Goal: Task Accomplishment & Management: Manage account settings

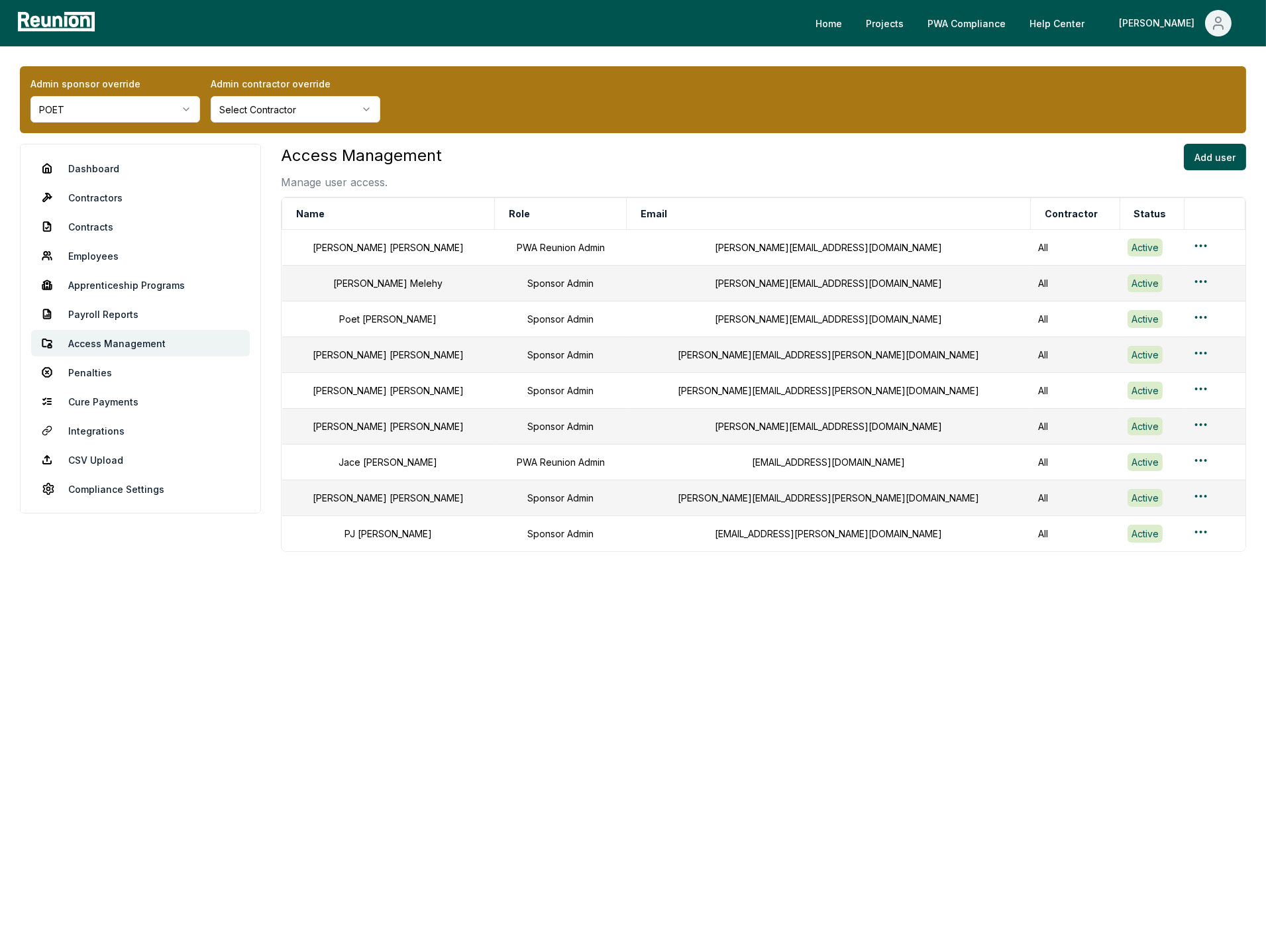
click at [699, 177] on div "Access Management Manage user access. Add user" at bounding box center [764, 166] width 965 height 47
click at [763, 250] on div "[PERSON_NAME][EMAIL_ADDRESS][DOMAIN_NAME]" at bounding box center [828, 248] width 387 height 14
click at [788, 199] on th "Email" at bounding box center [828, 214] width 403 height 32
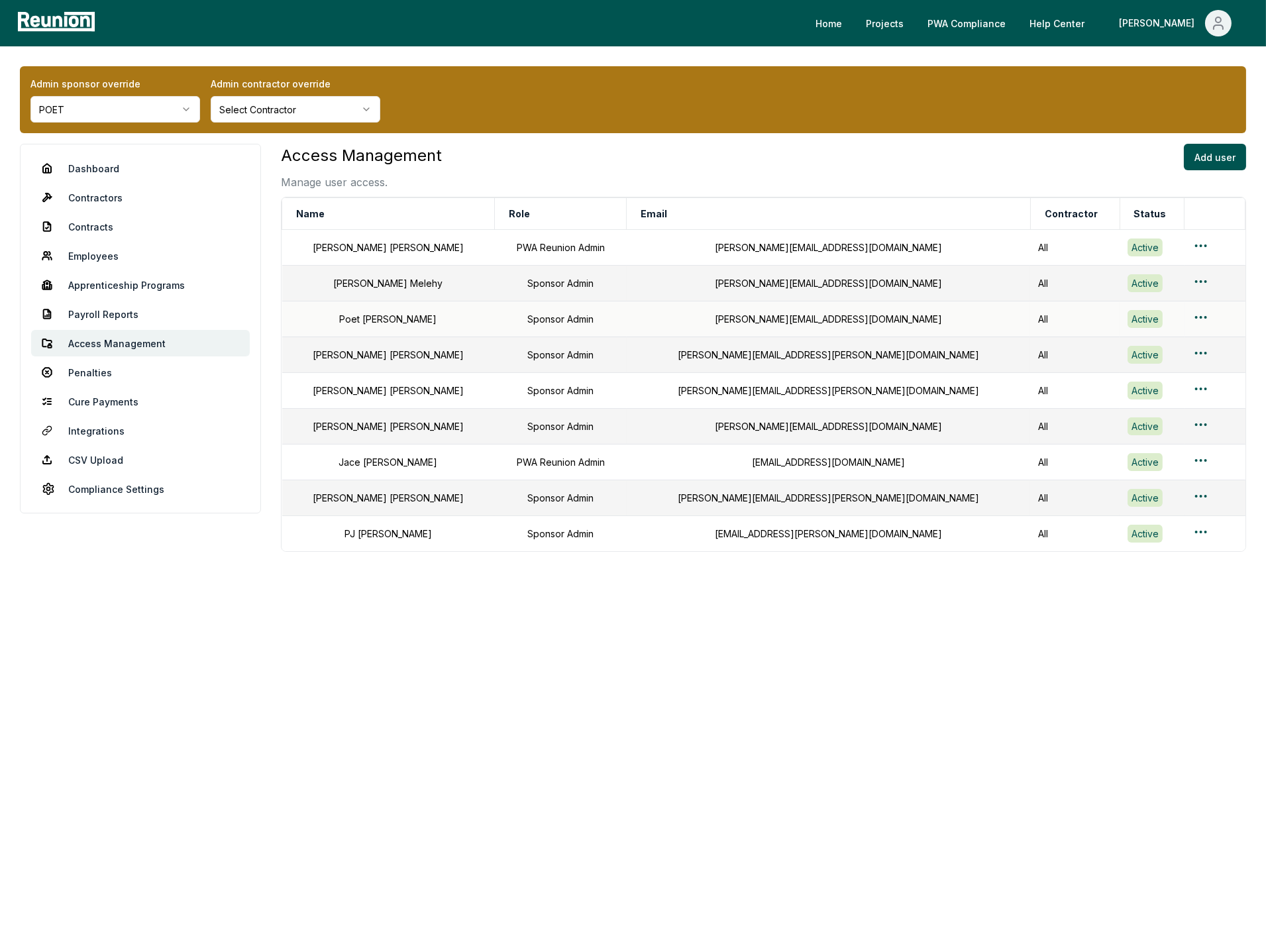
click at [773, 303] on td "[PERSON_NAME][EMAIL_ADDRESS][DOMAIN_NAME]" at bounding box center [828, 319] width 403 height 36
click at [786, 284] on div "[PERSON_NAME][EMAIL_ADDRESS][DOMAIN_NAME]" at bounding box center [828, 283] width 387 height 14
click at [792, 171] on div "Access Management Manage user access. Add user" at bounding box center [764, 166] width 965 height 47
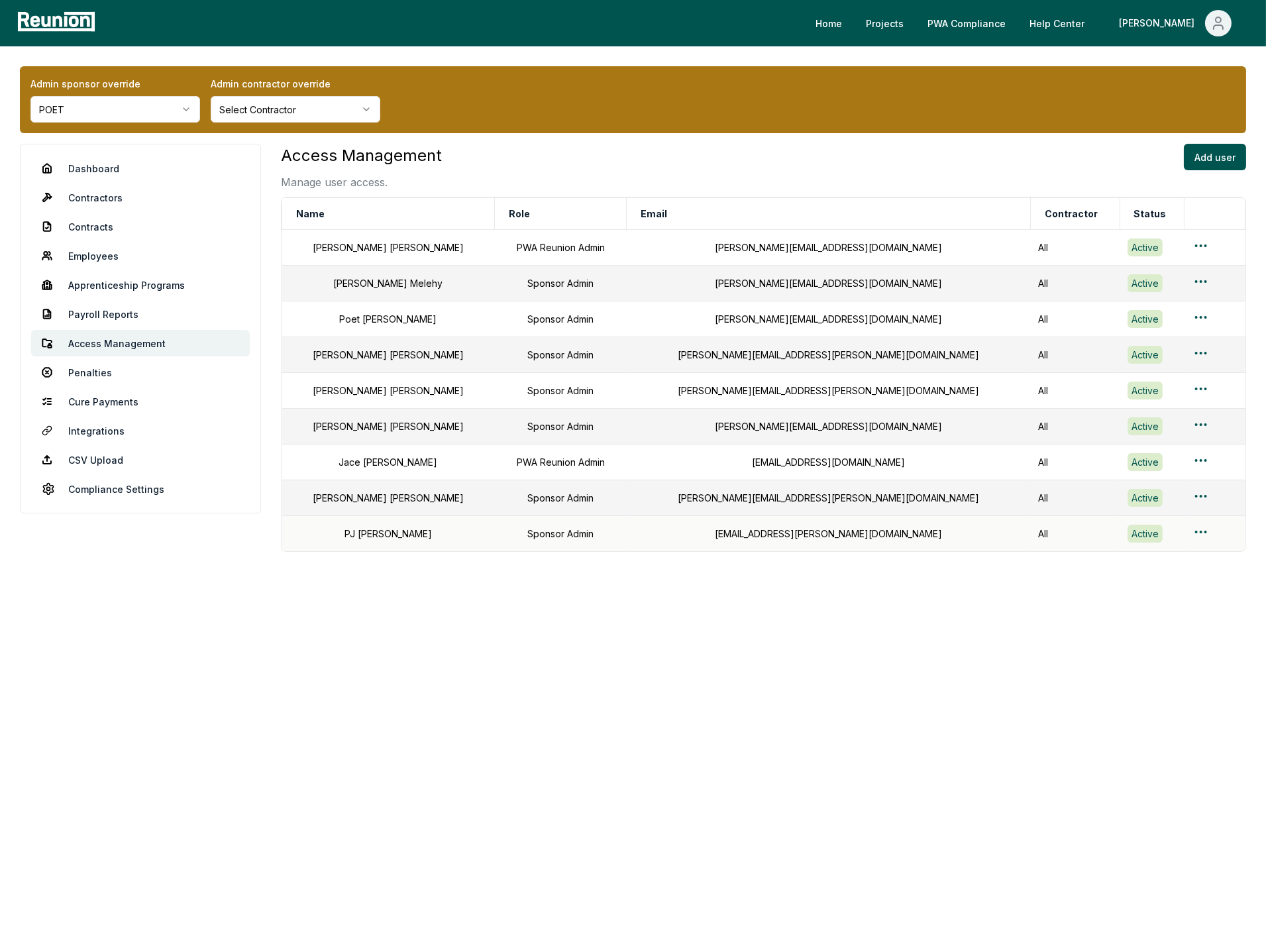
click at [319, 552] on td "[PERSON_NAME]" at bounding box center [388, 534] width 213 height 36
